Goal: Find specific page/section: Find specific page/section

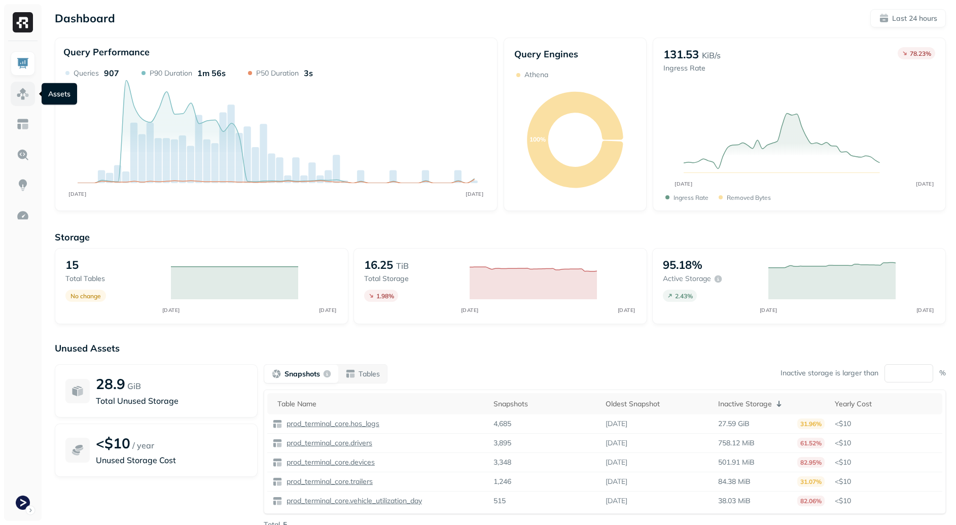
click at [22, 96] on img at bounding box center [22, 93] width 13 height 13
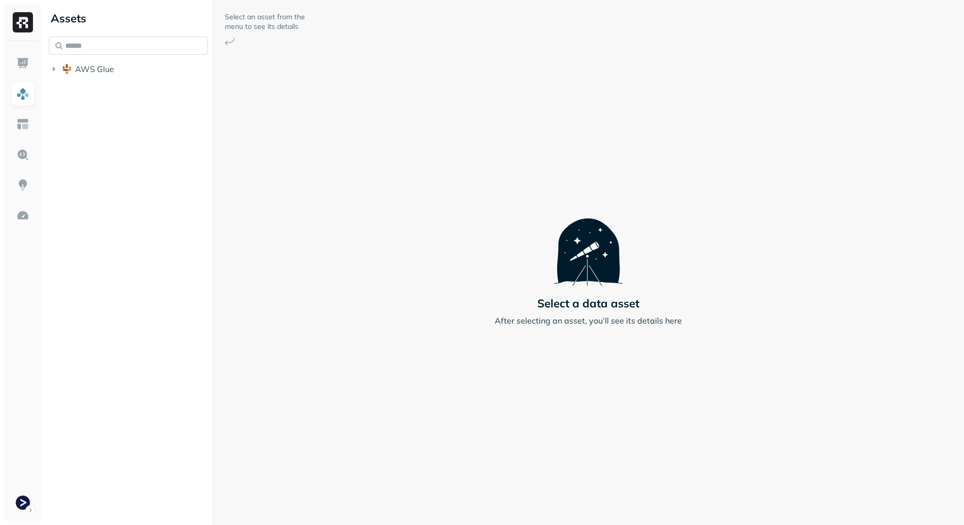
click at [107, 41] on input "text" at bounding box center [128, 46] width 159 height 18
type input "*********"
click at [73, 137] on div "vehicle_ locations" at bounding box center [139, 128] width 140 height 20
click at [113, 126] on span "vehicle_" at bounding box center [112, 127] width 30 height 10
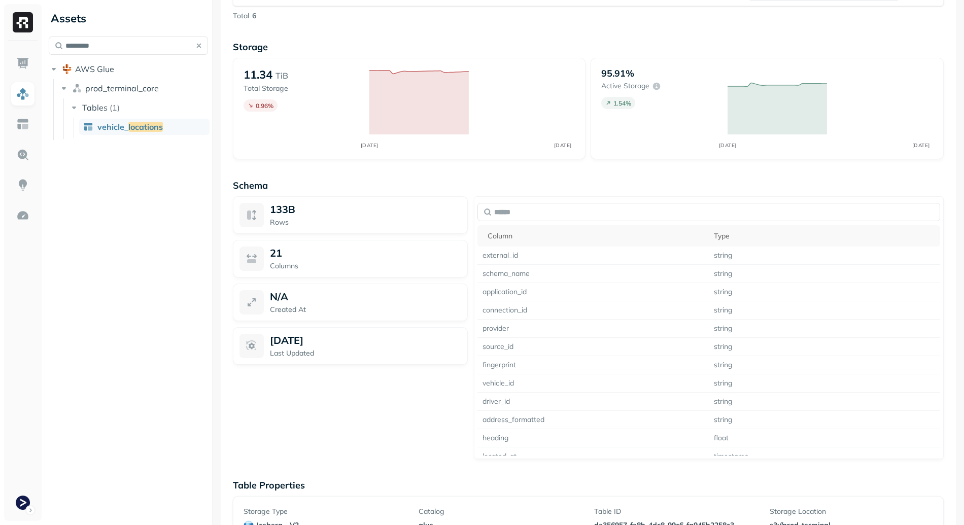
scroll to position [747, 0]
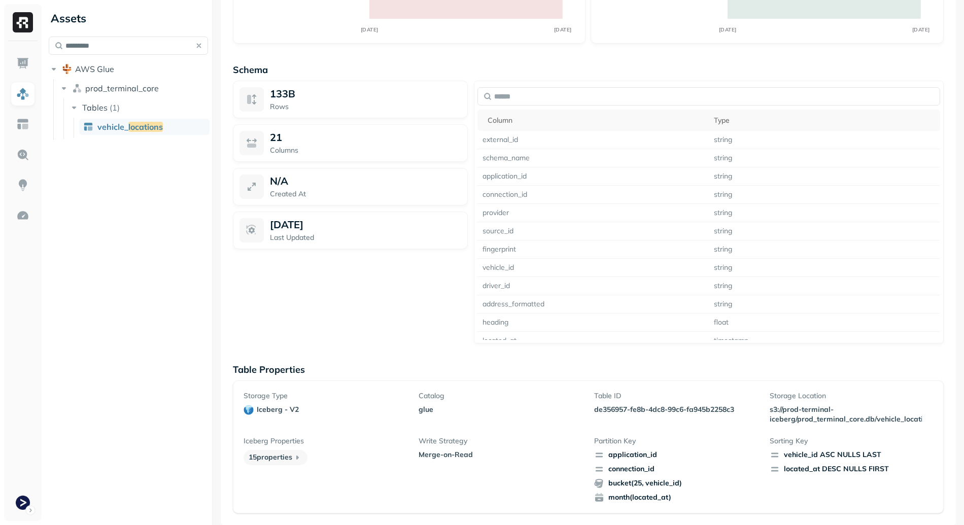
click at [608, 408] on p "de356957-fe8b-4dc8-99c6-fa945b2258c3" at bounding box center [675, 410] width 163 height 10
drag, startPoint x: 608, startPoint y: 408, endPoint x: 715, endPoint y: 408, distance: 107.1
click at [715, 408] on p "de356957-fe8b-4dc8-99c6-fa945b2258c3" at bounding box center [675, 410] width 163 height 10
copy p "de356957-fe8b-4dc8-99c6-fa945b2258c3"
